Goal: Use online tool/utility: Utilize a website feature to perform a specific function

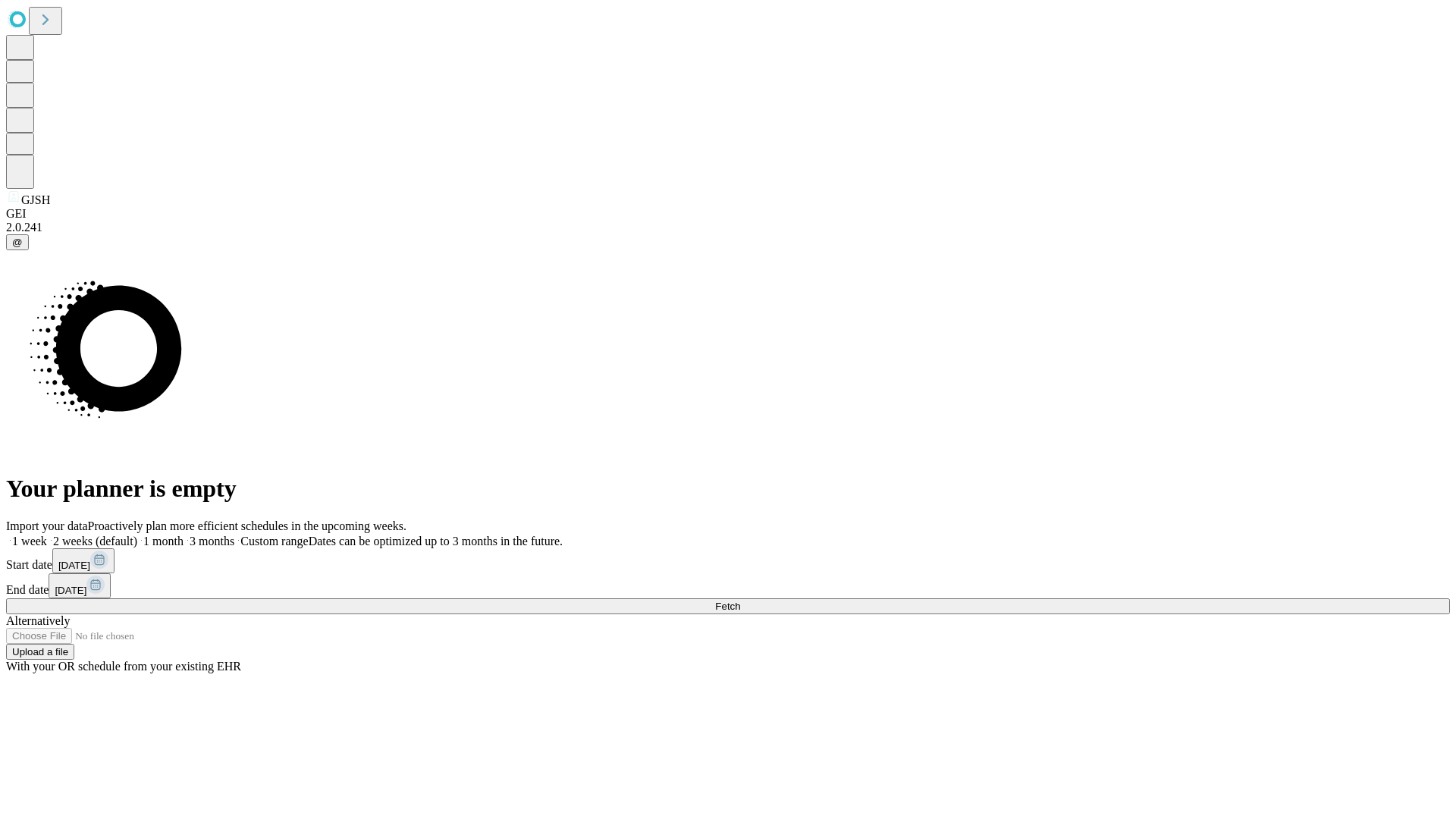
click at [740, 600] on span "Fetch" at bounding box center [727, 606] width 25 height 11
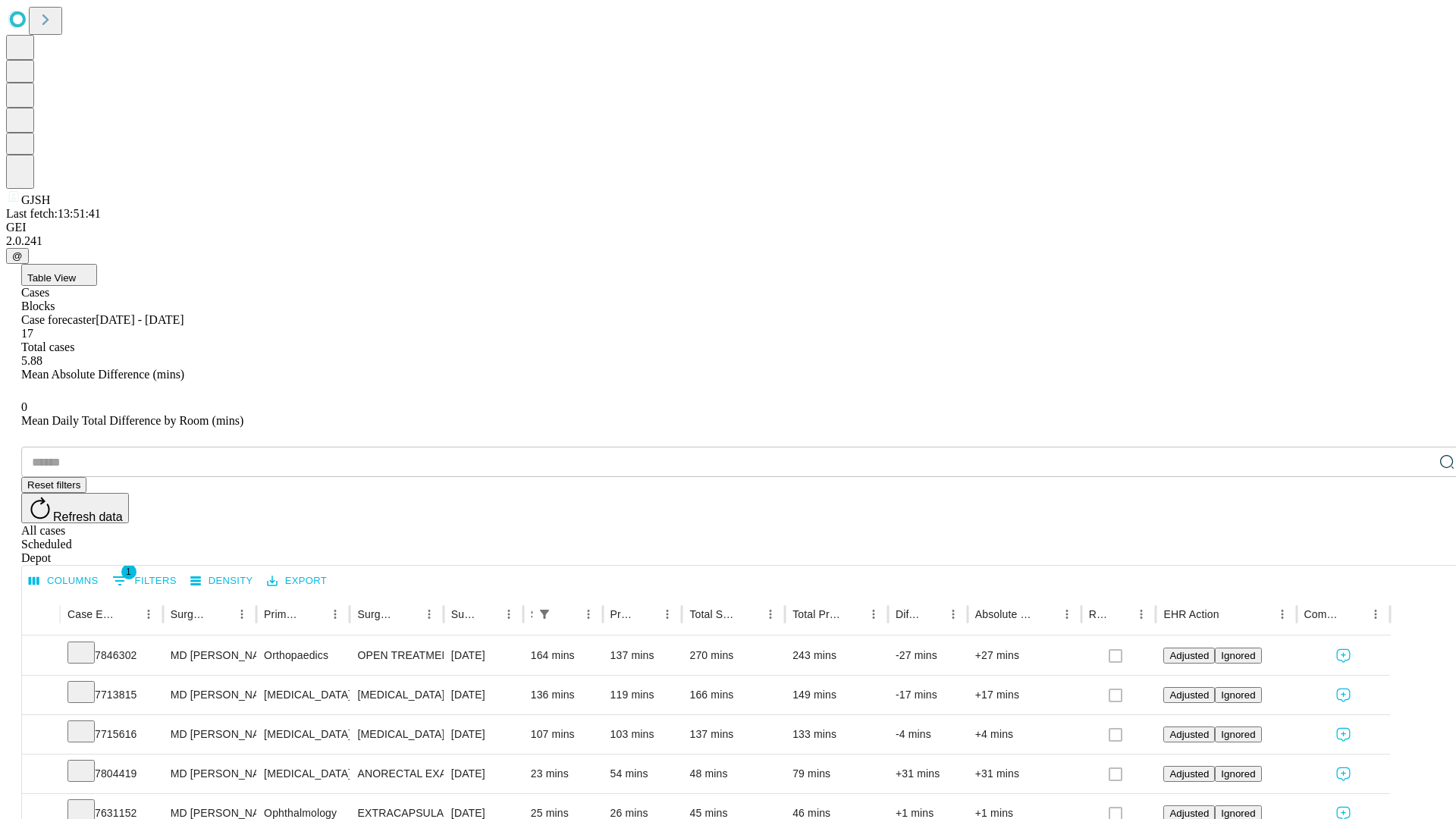
click at [76, 272] on span "Table View" at bounding box center [52, 278] width 49 height 11
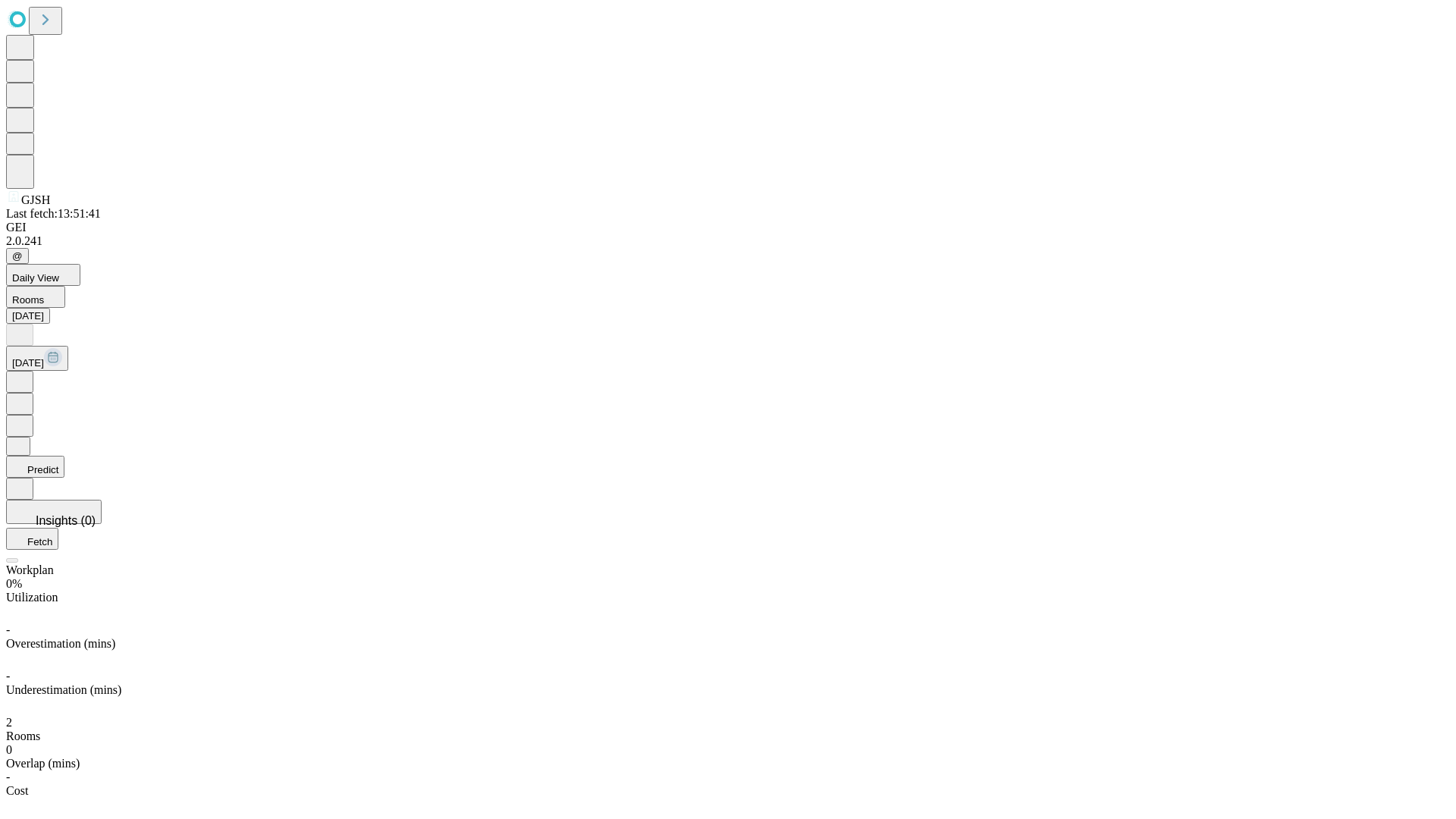
click at [64, 455] on button "Predict" at bounding box center [35, 466] width 59 height 22
